Goal: Transaction & Acquisition: Subscribe to service/newsletter

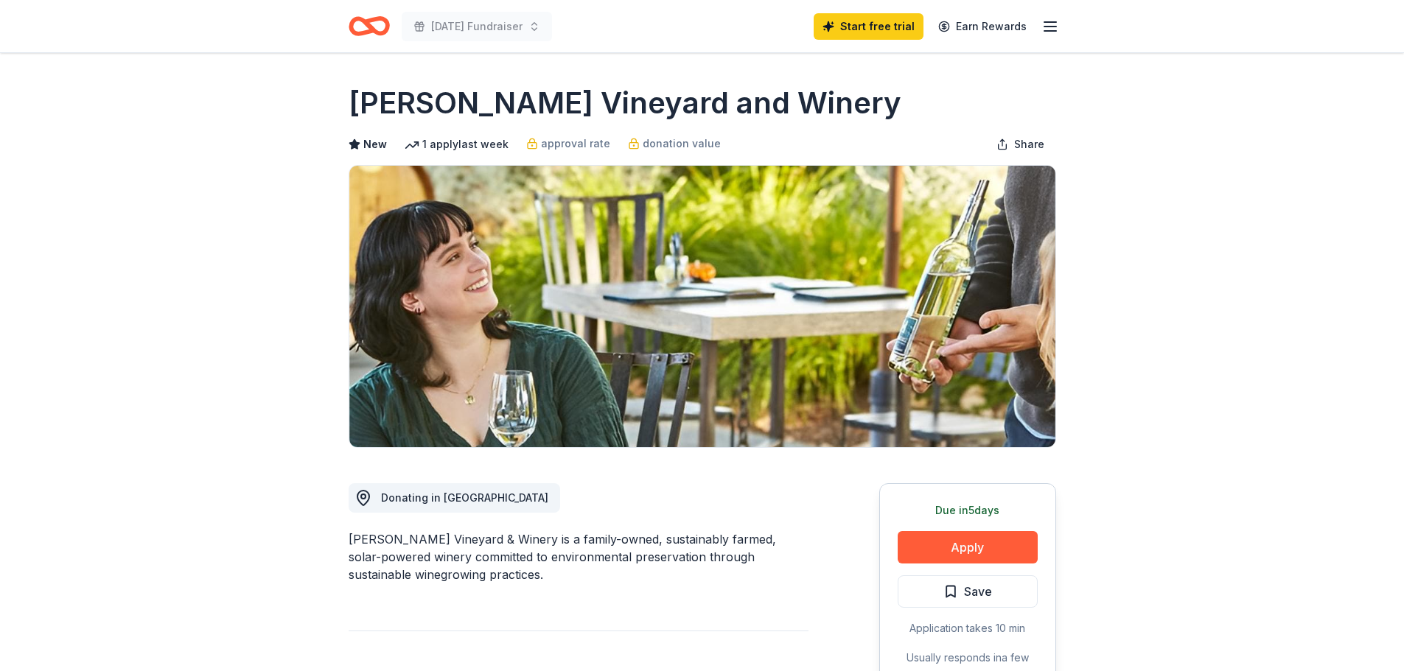
click at [366, 29] on icon "Home" at bounding box center [369, 26] width 41 height 35
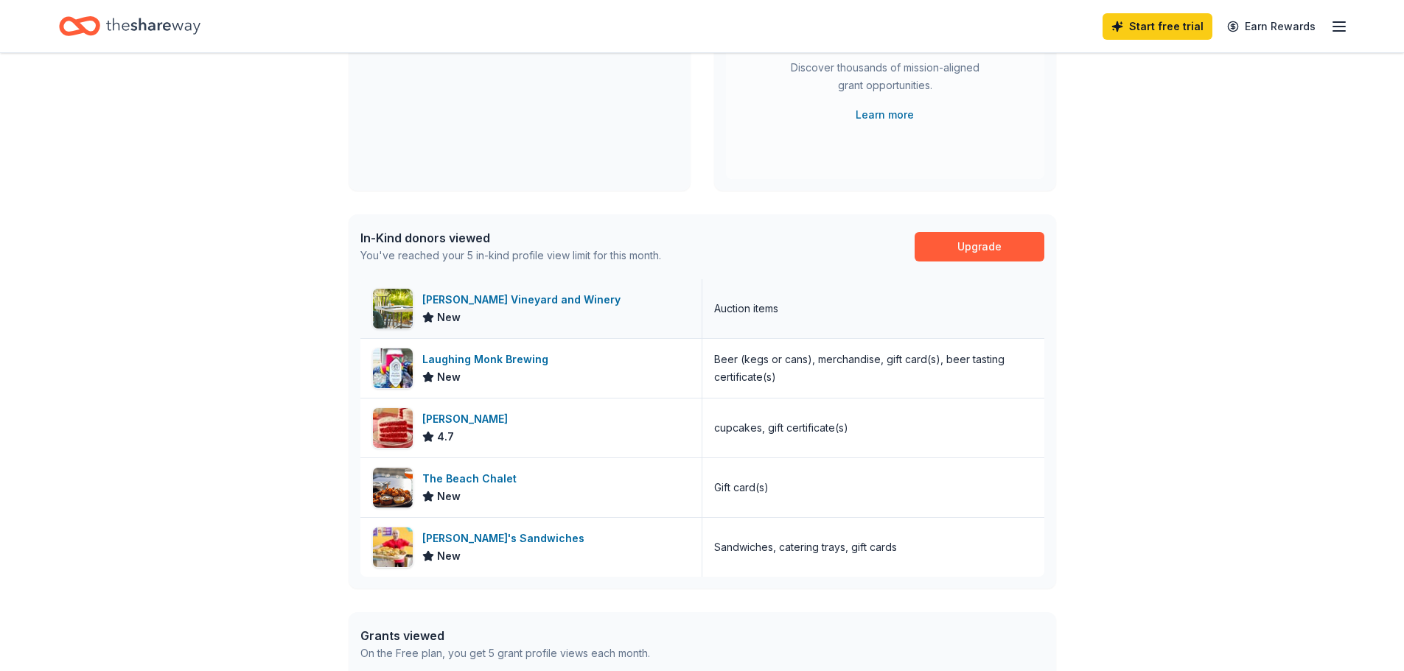
scroll to position [295, 0]
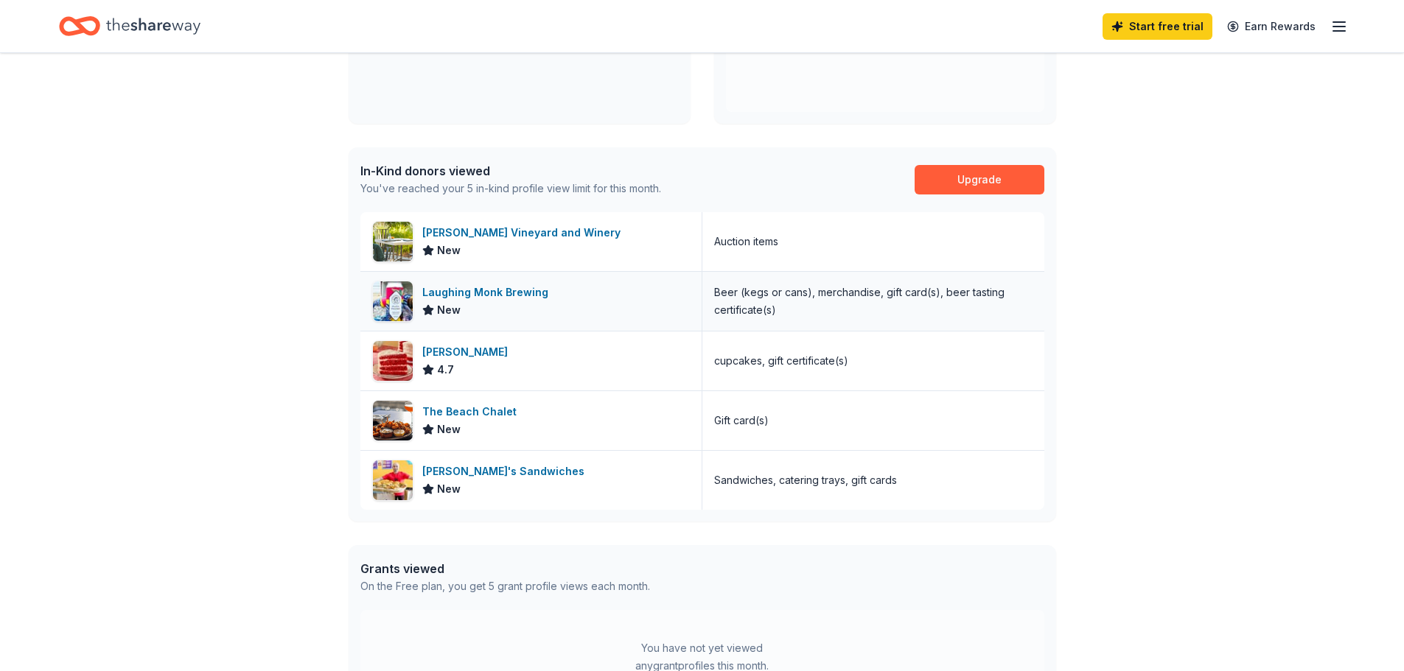
click at [483, 292] on div "Laughing Monk Brewing" at bounding box center [488, 293] width 132 height 18
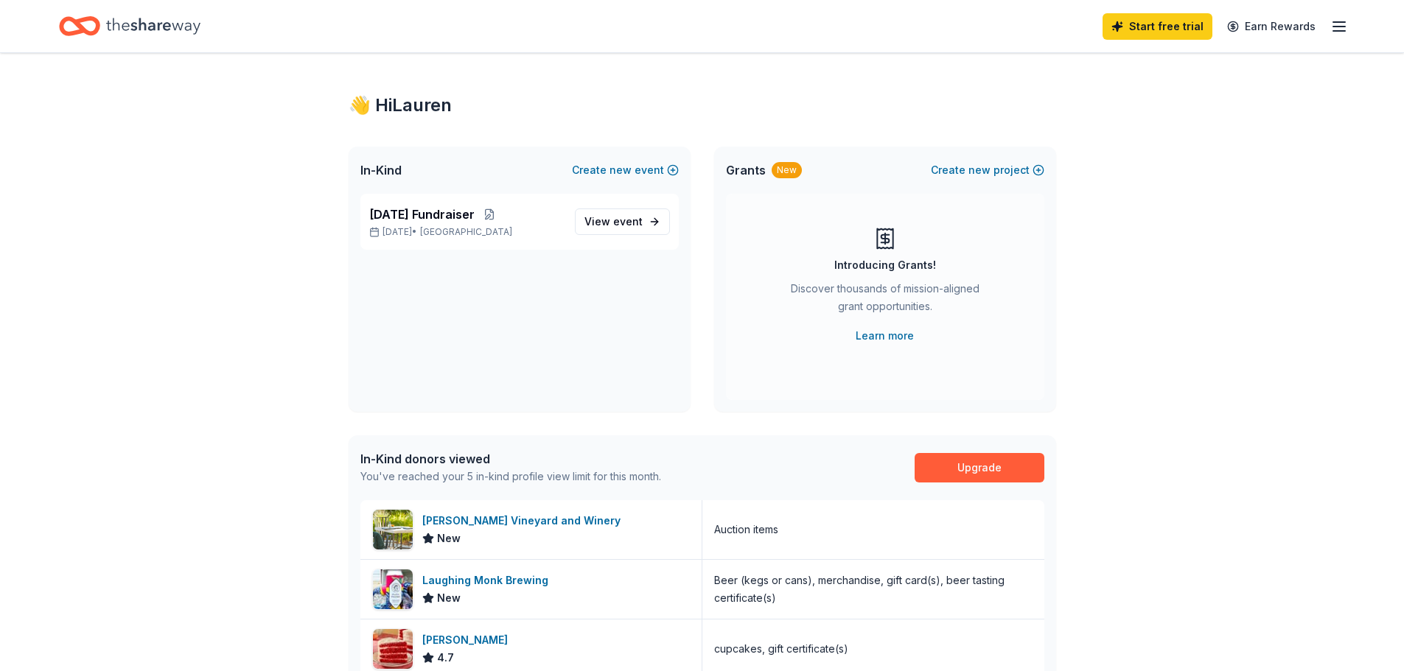
scroll to position [0, 0]
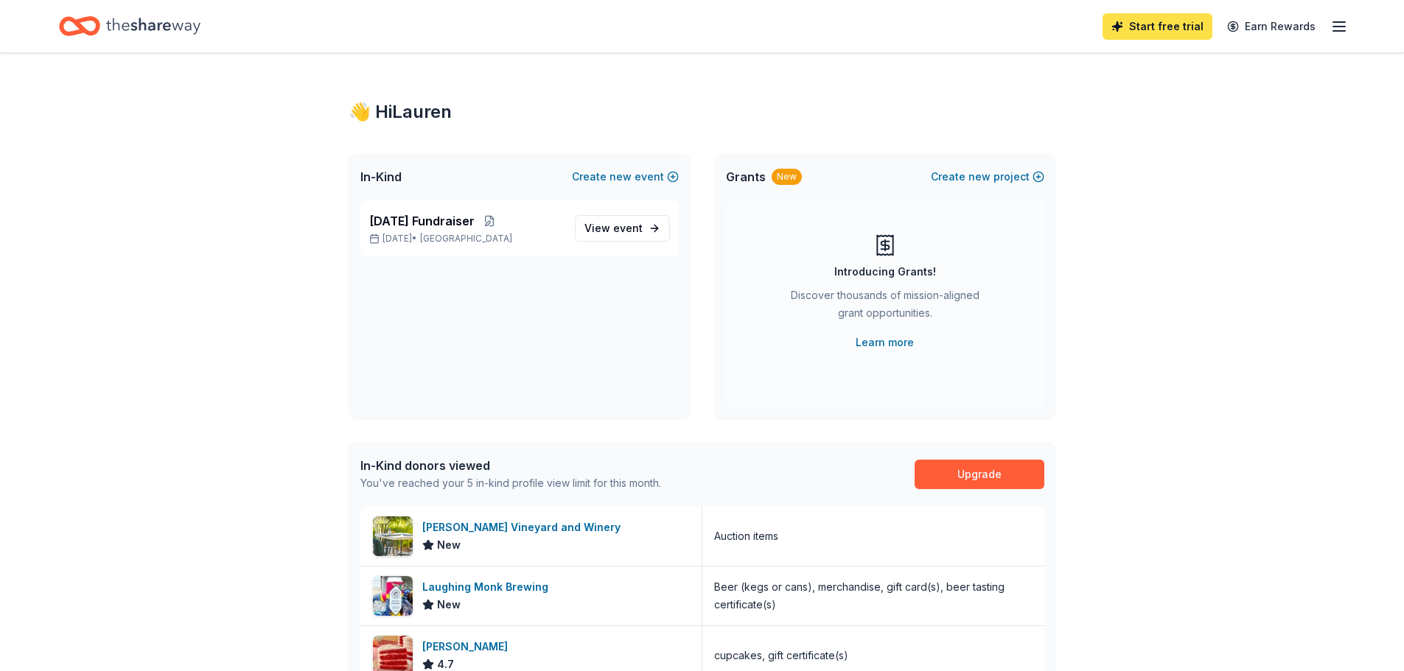
click at [1142, 30] on link "Start free trial" at bounding box center [1157, 26] width 110 height 27
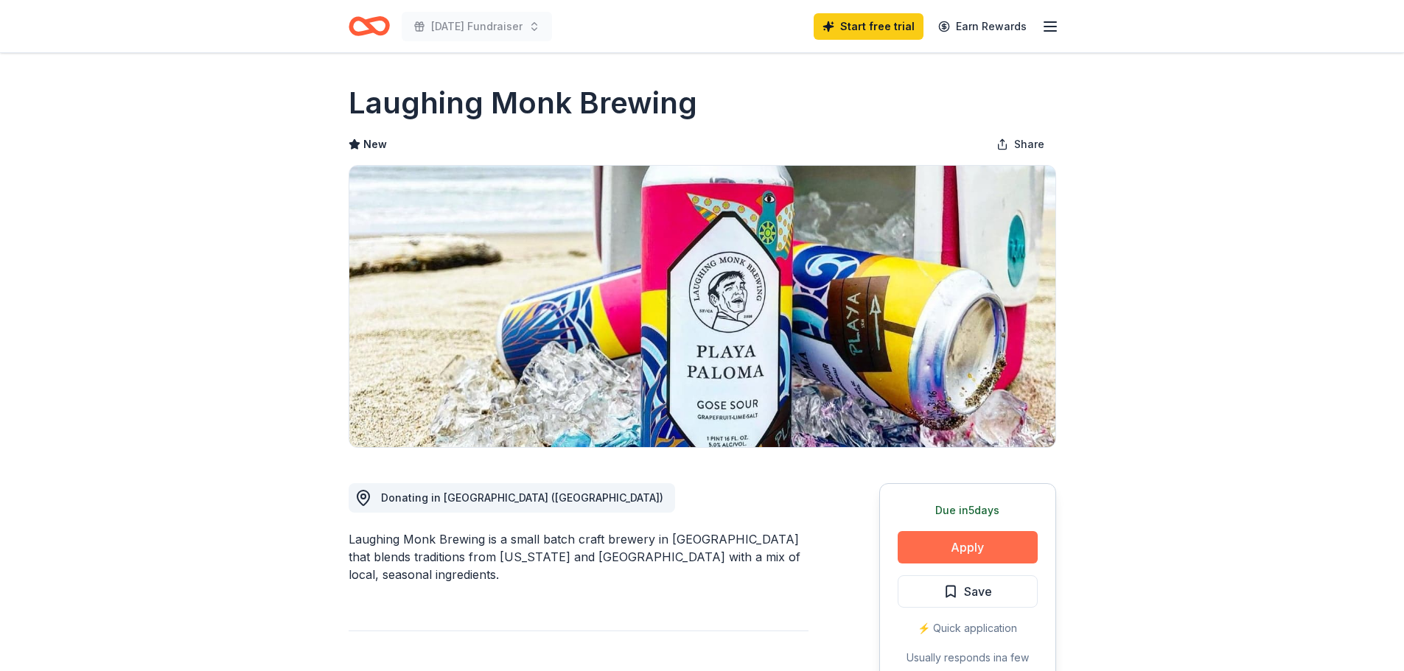
click at [978, 545] on button "Apply" at bounding box center [967, 547] width 140 height 32
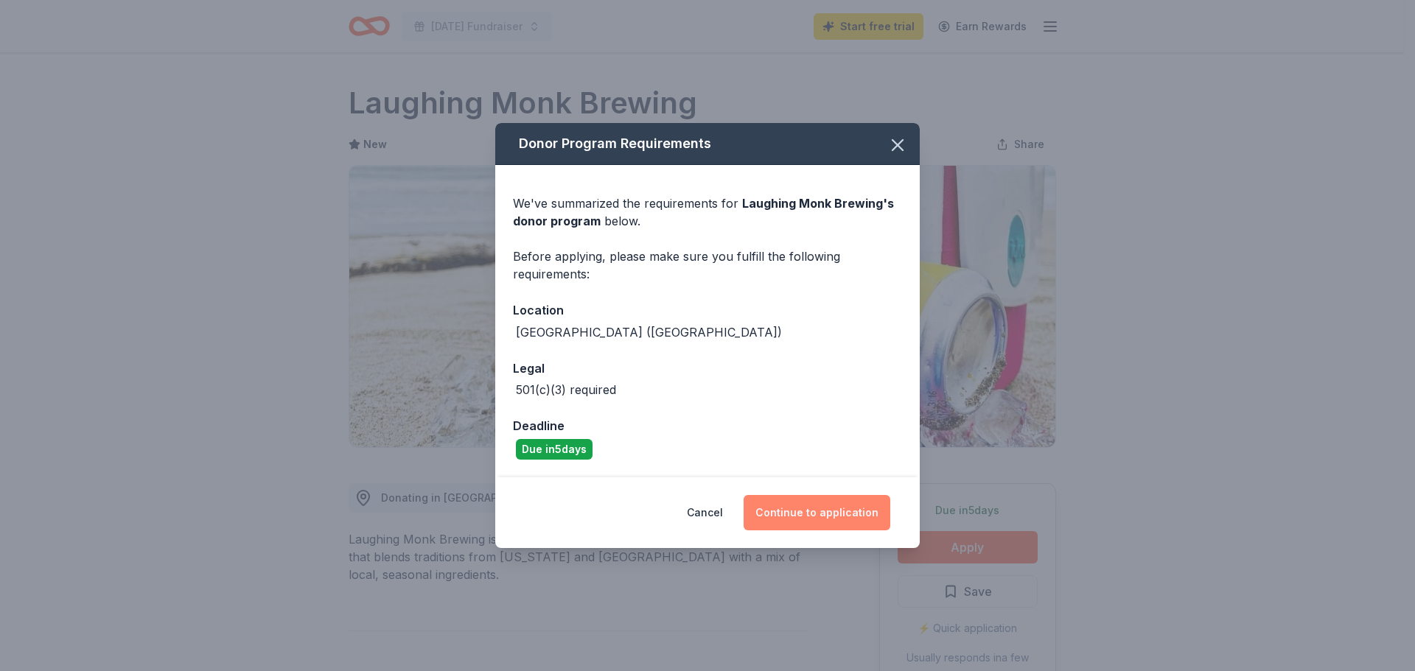
click at [805, 512] on button "Continue to application" at bounding box center [816, 512] width 147 height 35
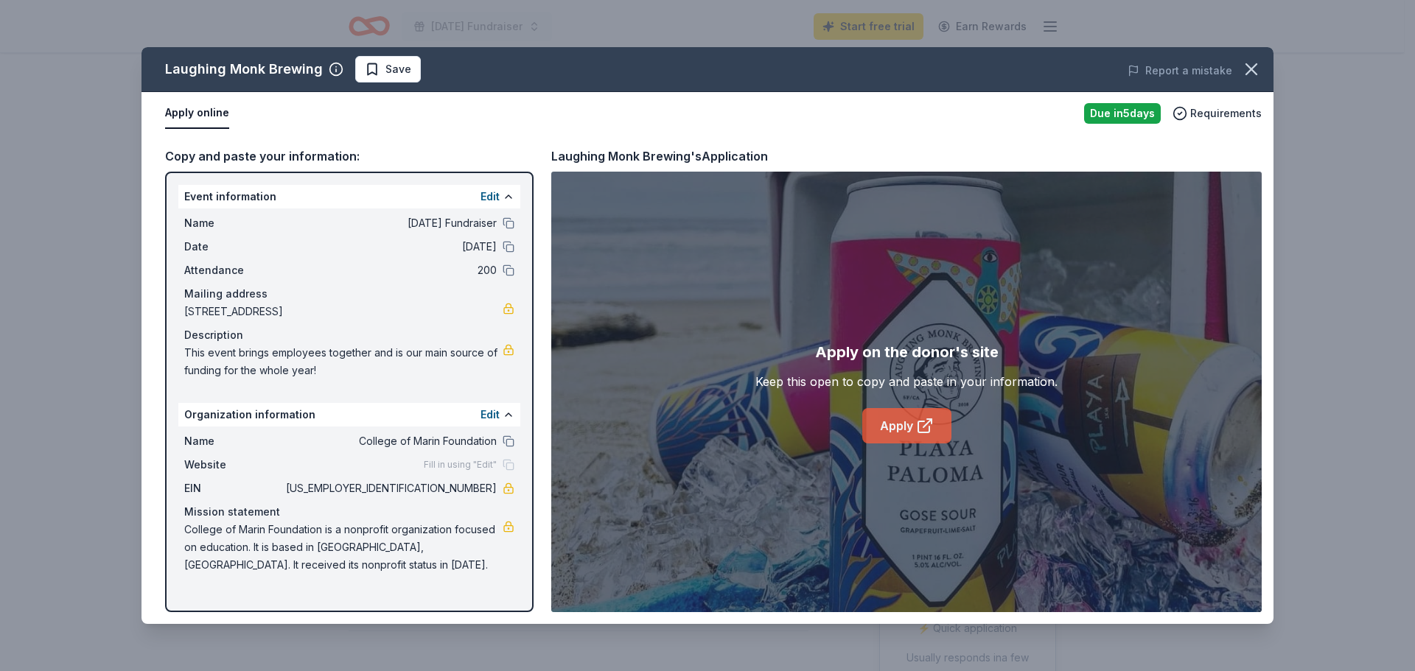
click at [900, 425] on link "Apply" at bounding box center [906, 425] width 89 height 35
drag, startPoint x: 434, startPoint y: 486, endPoint x: 490, endPoint y: 490, distance: 56.1
click at [490, 490] on span "[US_EMPLOYER_IDENTIFICATION_NUMBER]" at bounding box center [390, 489] width 214 height 18
drag, startPoint x: 500, startPoint y: 487, endPoint x: 447, endPoint y: 486, distance: 53.8
click at [447, 486] on div "EIN [US_EMPLOYER_IDENTIFICATION_NUMBER]" at bounding box center [349, 489] width 330 height 18
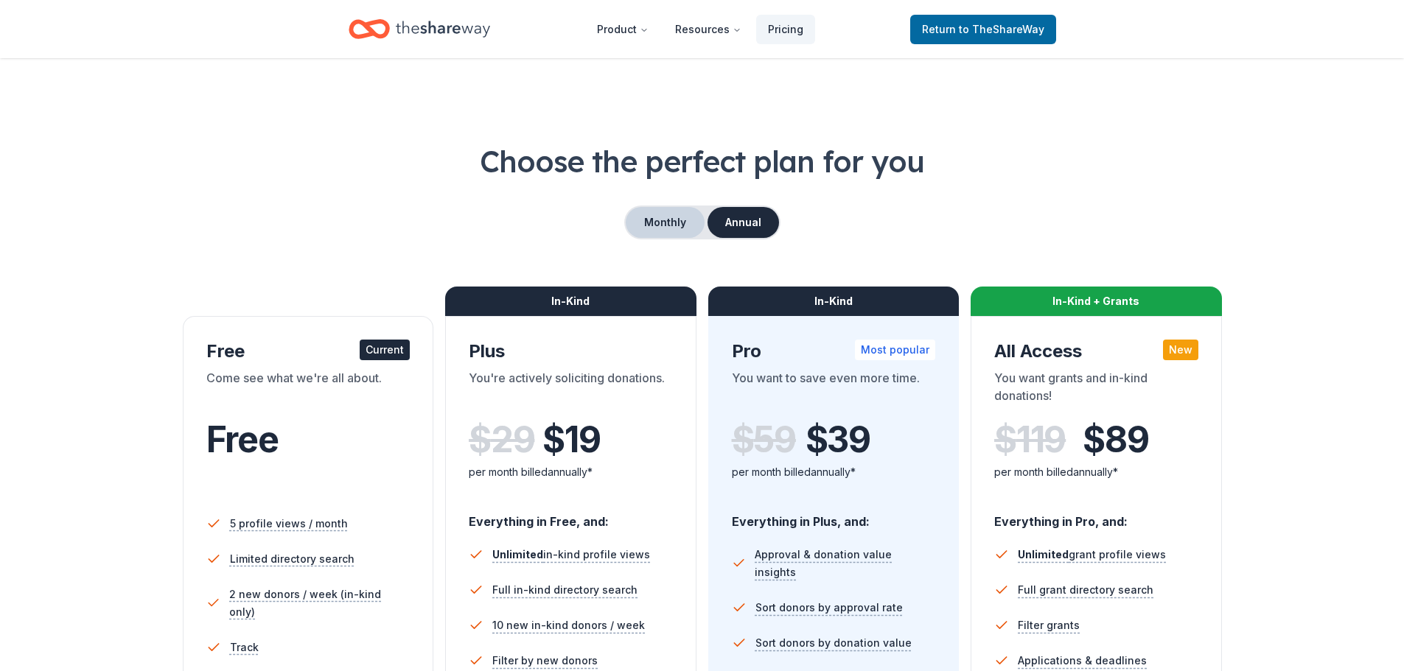
click at [684, 220] on button "Monthly" at bounding box center [665, 222] width 79 height 31
